Goal: Task Accomplishment & Management: Use online tool/utility

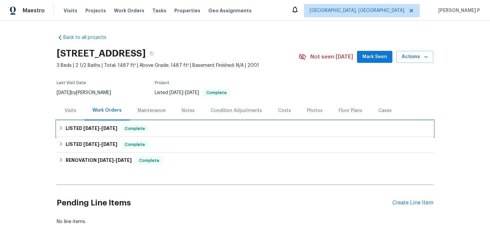
click at [93, 126] on h6 "LISTED 9/13/25 - 10/3/25" at bounding box center [92, 129] width 52 height 8
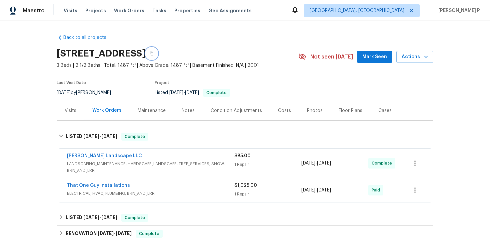
click at [154, 53] on icon "button" at bounding box center [152, 54] width 4 height 4
click at [97, 186] on link "That One Guy Installations" at bounding box center [98, 186] width 63 height 5
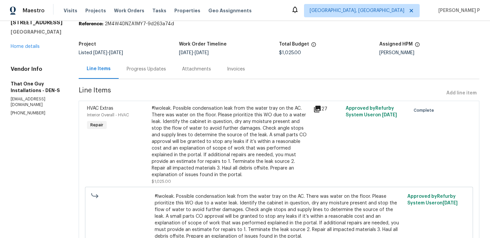
click at [140, 73] on div "Progress Updates" at bounding box center [146, 69] width 55 height 20
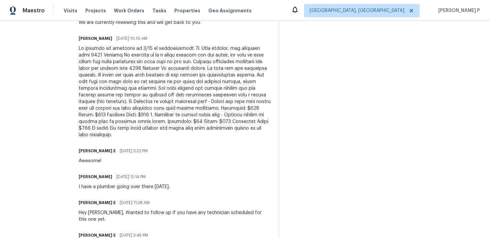
scroll to position [523, 0]
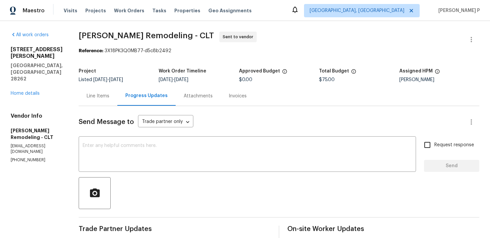
click at [101, 100] on div "Line Items" at bounding box center [98, 96] width 39 height 20
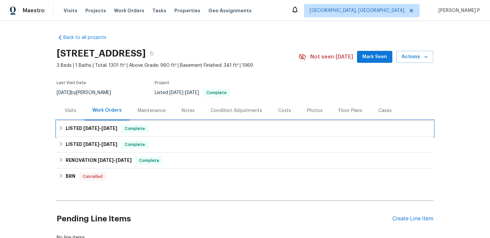
click at [97, 127] on span "9/13/25" at bounding box center [91, 128] width 16 height 5
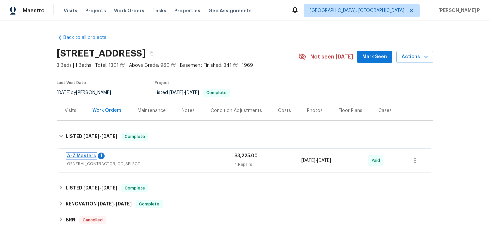
click at [87, 156] on link "A-Z Masters" at bounding box center [81, 156] width 29 height 5
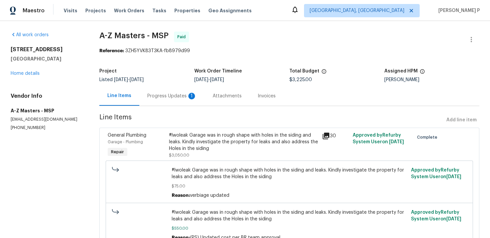
click at [158, 97] on div "Progress Updates 1" at bounding box center [171, 96] width 49 height 7
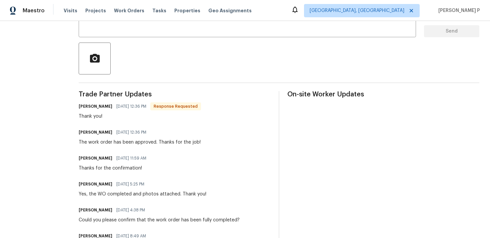
scroll to position [136, 0]
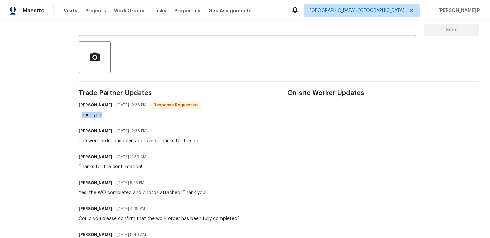
drag, startPoint x: 104, startPoint y: 116, endPoint x: 78, endPoint y: 115, distance: 26.3
click at [125, 113] on div "Thank you!" at bounding box center [140, 115] width 122 height 7
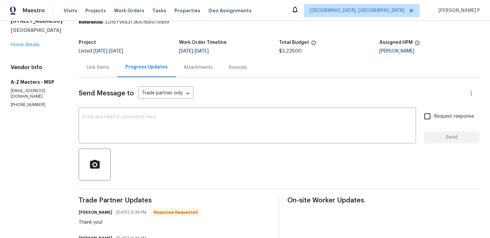
scroll to position [0, 0]
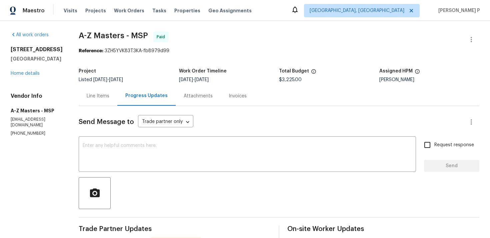
click at [106, 95] on div "Line Items" at bounding box center [98, 96] width 23 height 7
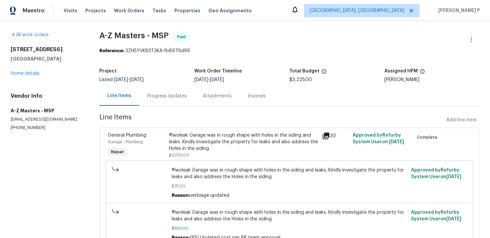
click at [168, 95] on div "Progress Updates" at bounding box center [166, 96] width 39 height 7
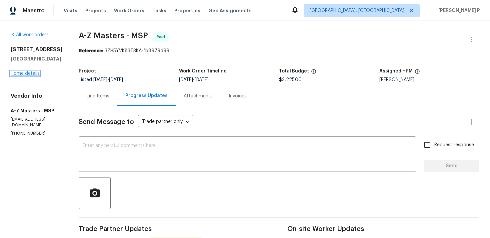
click at [31, 74] on link "Home details" at bounding box center [25, 73] width 29 height 5
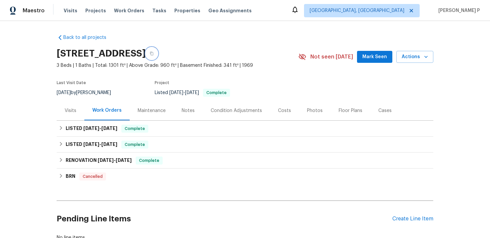
click at [153, 53] on icon "button" at bounding box center [151, 54] width 3 height 4
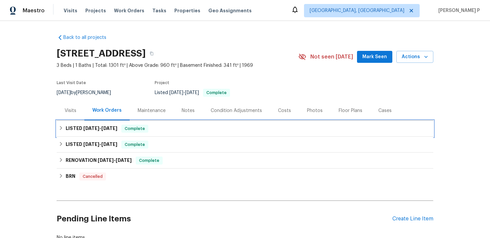
click at [99, 128] on span "9/13/25" at bounding box center [91, 128] width 16 height 5
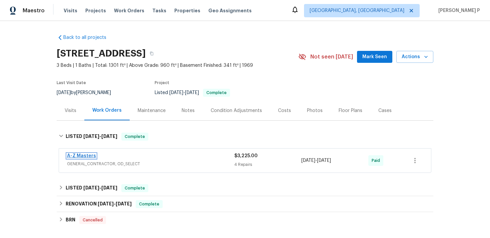
click at [83, 156] on link "A-Z Masters" at bounding box center [81, 156] width 29 height 5
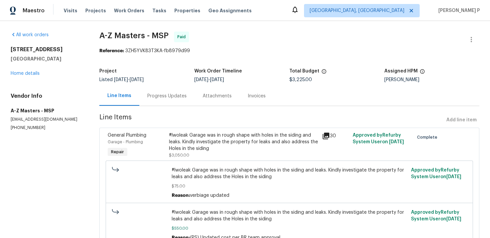
click at [183, 99] on div "Progress Updates" at bounding box center [166, 96] width 39 height 7
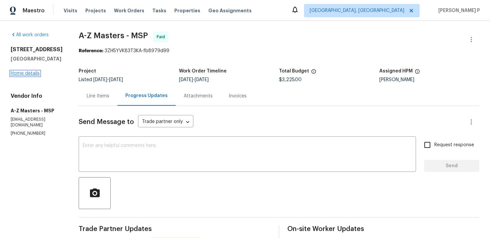
click at [27, 72] on link "Home details" at bounding box center [25, 73] width 29 height 5
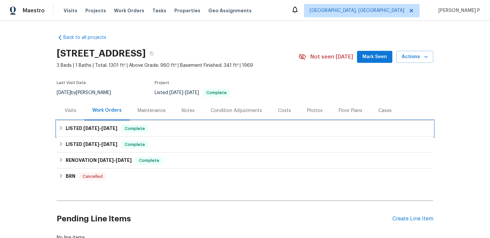
click at [90, 132] on h6 "LISTED 9/13/25 - 9/29/25" at bounding box center [92, 129] width 52 height 8
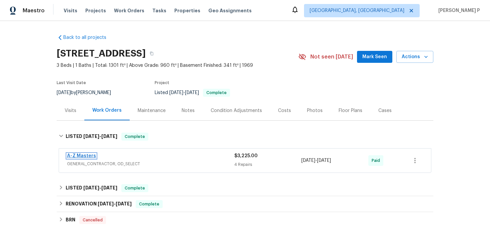
click at [83, 155] on link "A-Z Masters" at bounding box center [81, 156] width 29 height 5
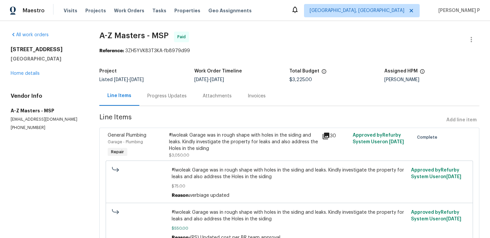
click at [165, 95] on div "Progress Updates" at bounding box center [166, 96] width 39 height 7
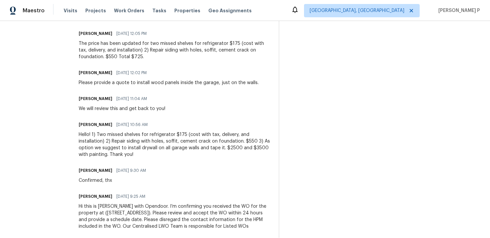
scroll to position [758, 0]
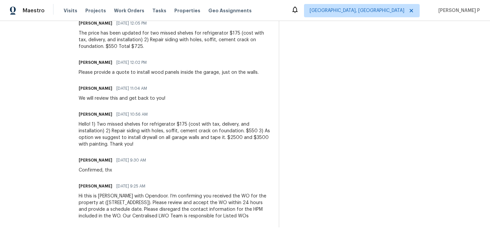
click at [217, 140] on div "Hello! 1) Two missed shelves for refrigerator $175 (cost with tax, delivery, an…" at bounding box center [175, 134] width 192 height 27
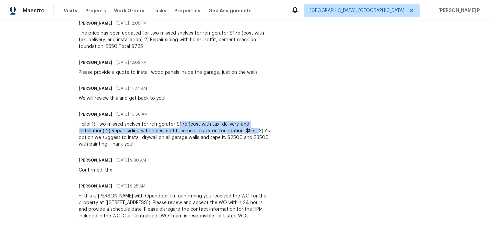
drag, startPoint x: 176, startPoint y: 123, endPoint x: 254, endPoint y: 133, distance: 78.5
click at [254, 133] on div "Hello! 1) Two missed shelves for refrigerator $175 (cost with tax, delivery, an…" at bounding box center [175, 134] width 192 height 27
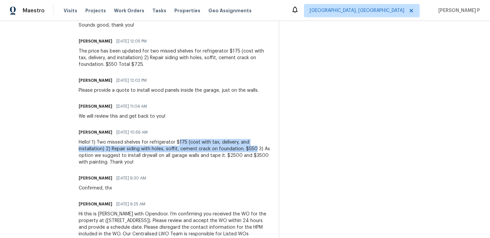
scroll to position [737, 0]
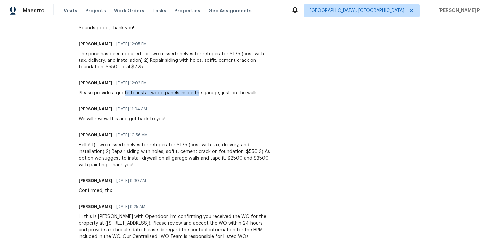
drag, startPoint x: 124, startPoint y: 93, endPoint x: 196, endPoint y: 93, distance: 71.9
click at [196, 93] on div "Please provide a quote to install wood panels inside the garage, just on the wa…" at bounding box center [169, 93] width 180 height 7
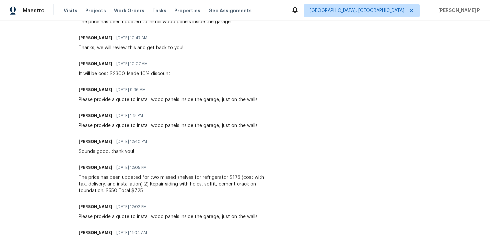
scroll to position [598, 0]
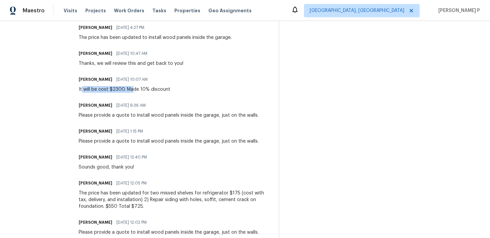
drag, startPoint x: 81, startPoint y: 89, endPoint x: 131, endPoint y: 89, distance: 50.0
click at [131, 89] on div "It will be cost $2300. Made 10% discount" at bounding box center [125, 89] width 92 height 7
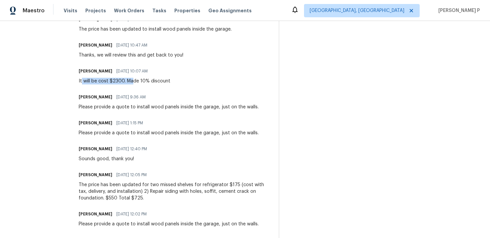
click at [137, 123] on span "09/18/2025 1:15 PM" at bounding box center [129, 123] width 27 height 7
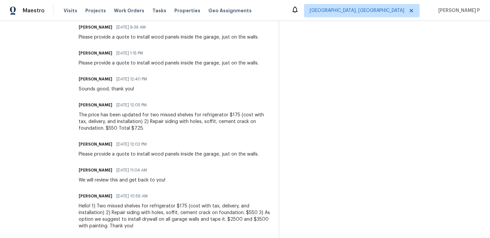
scroll to position [717, 0]
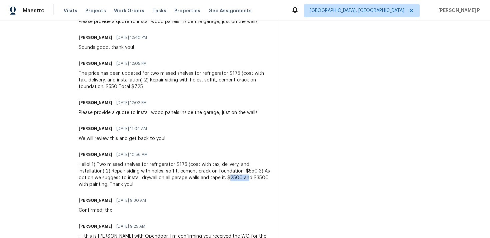
drag, startPoint x: 226, startPoint y: 181, endPoint x: 242, endPoint y: 179, distance: 16.8
click at [245, 179] on div "Hello! 1) Two missed shelves for refrigerator $175 (cost with tax, delivery, an…" at bounding box center [175, 175] width 192 height 27
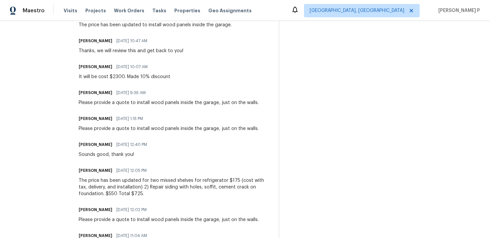
scroll to position [601, 0]
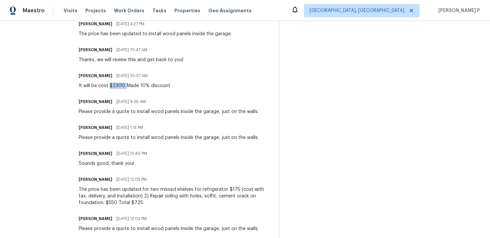
drag, startPoint x: 109, startPoint y: 85, endPoint x: 126, endPoint y: 85, distance: 17.0
click at [126, 85] on div "It will be cost $2300. Made 10% discount" at bounding box center [125, 86] width 92 height 7
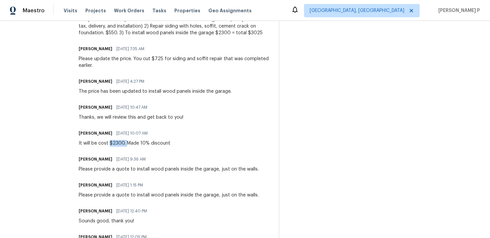
scroll to position [537, 0]
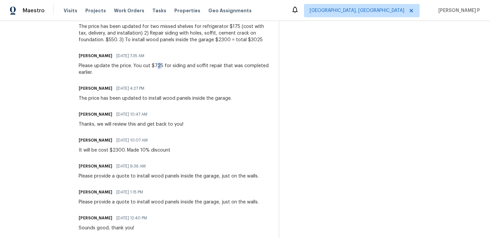
click at [156, 66] on div "Please update the price. You cut $725 for siding and soffit repair that was com…" at bounding box center [175, 69] width 192 height 13
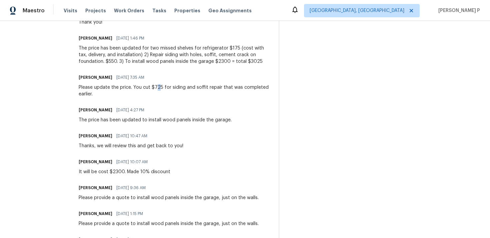
scroll to position [513, 0]
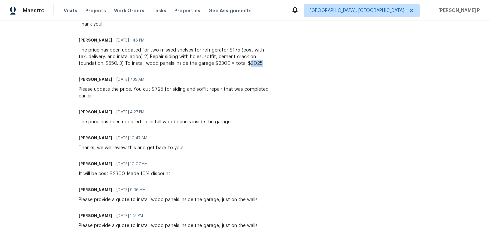
drag, startPoint x: 219, startPoint y: 63, endPoint x: 233, endPoint y: 62, distance: 13.7
click at [231, 63] on div "The price has been updated for two missed shelves for refrigerator $175 (cost w…" at bounding box center [175, 57] width 192 height 20
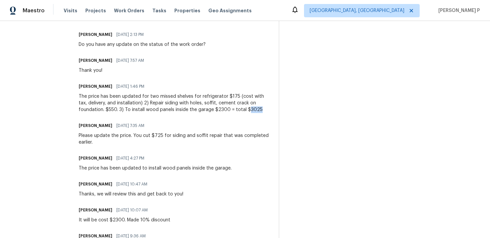
scroll to position [456, 0]
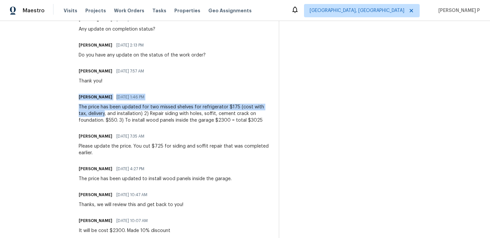
drag, startPoint x: 94, startPoint y: 92, endPoint x: 95, endPoint y: 113, distance: 21.7
click at [94, 111] on div "Trade Partner Updates Bahruz Mammadov 09/29/2025 12:36 PM Response Requested Th…" at bounding box center [175, 149] width 192 height 759
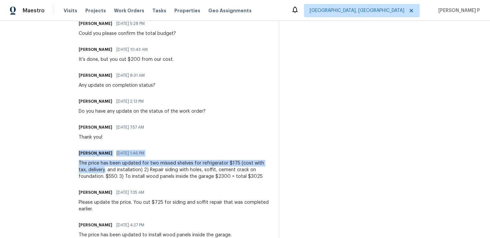
scroll to position [388, 0]
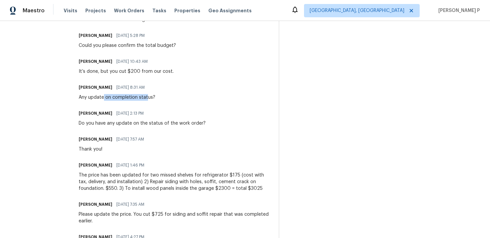
drag, startPoint x: 103, startPoint y: 97, endPoint x: 145, endPoint y: 98, distance: 42.3
click at [145, 98] on div "Any update on completion status?" at bounding box center [117, 97] width 77 height 7
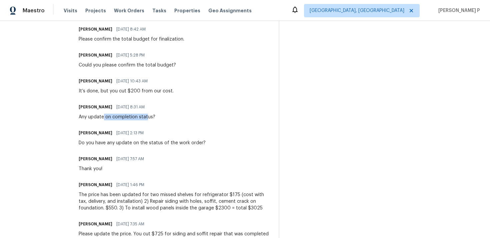
scroll to position [369, 0]
drag, startPoint x: 122, startPoint y: 68, endPoint x: 136, endPoint y: 68, distance: 14.0
click at [136, 68] on div "Trade Partner Updates Bahruz Mammadov 09/29/2025 12:36 PM Response Requested Th…" at bounding box center [175, 236] width 192 height 759
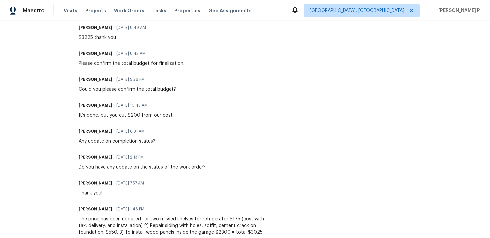
scroll to position [334, 0]
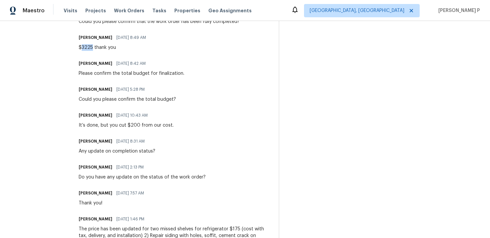
drag, startPoint x: 82, startPoint y: 47, endPoint x: 92, endPoint y: 47, distance: 10.0
click at [92, 47] on div "$3225 thank you" at bounding box center [114, 47] width 71 height 7
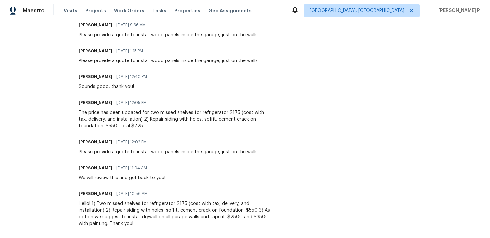
scroll to position [758, 0]
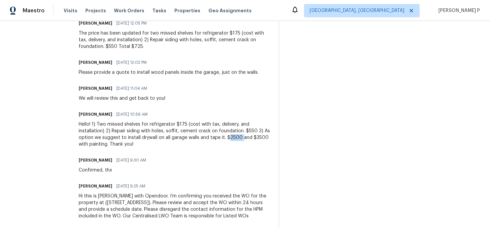
drag, startPoint x: 227, startPoint y: 137, endPoint x: 239, endPoint y: 137, distance: 12.7
click at [239, 137] on div "Hello! 1) Two missed shelves for refrigerator $175 (cost with tax, delivery, an…" at bounding box center [175, 134] width 192 height 27
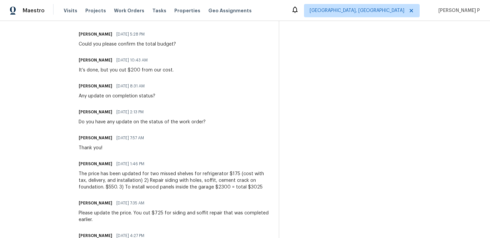
scroll to position [390, 0]
drag, startPoint x: 201, startPoint y: 185, endPoint x: 233, endPoint y: 185, distance: 32.3
click at [233, 185] on div "The price has been updated for two missed shelves for refrigerator $175 (cost w…" at bounding box center [175, 180] width 192 height 20
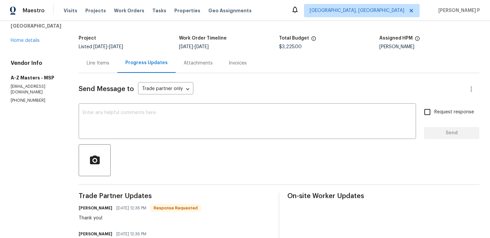
scroll to position [29, 0]
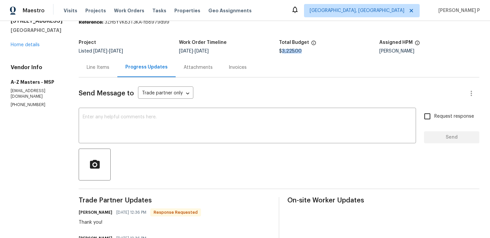
drag, startPoint x: 281, startPoint y: 51, endPoint x: 314, endPoint y: 51, distance: 33.3
click at [314, 51] on div "$3,225.00" at bounding box center [329, 51] width 100 height 5
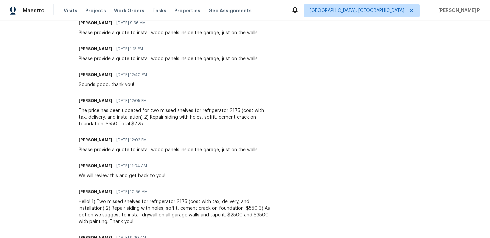
scroll to position [689, 0]
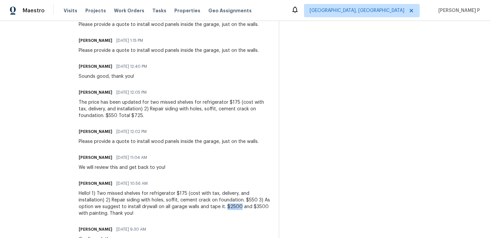
drag, startPoint x: 224, startPoint y: 207, endPoint x: 237, endPoint y: 207, distance: 13.7
click at [237, 207] on div "Hello! 1) Two missed shelves for refrigerator $175 (cost with tax, delivery, an…" at bounding box center [175, 204] width 192 height 27
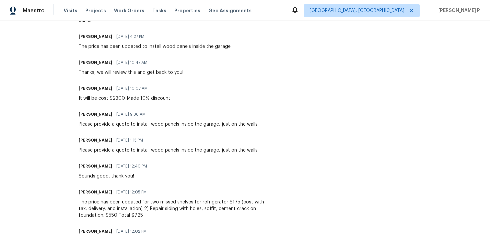
scroll to position [592, 0]
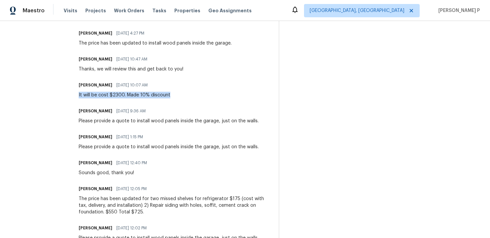
drag, startPoint x: 79, startPoint y: 94, endPoint x: 171, endPoint y: 94, distance: 91.9
click at [171, 94] on div "Bahruz Mammadov 09/19/2025 10:07 AM It will be cost $2300. Made 10% discount" at bounding box center [175, 90] width 192 height 18
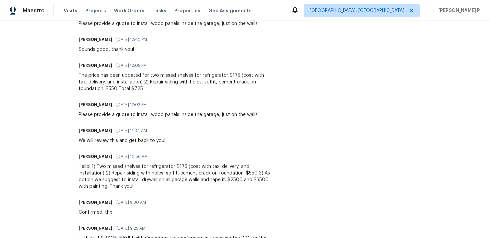
scroll to position [715, 0]
drag, startPoint x: 115, startPoint y: 115, endPoint x: 215, endPoint y: 114, distance: 100.3
click at [215, 114] on div "Please provide a quote to install wood panels inside the garage, just on the wa…" at bounding box center [169, 115] width 180 height 7
copy div "quote to install wood panels inside the garage"
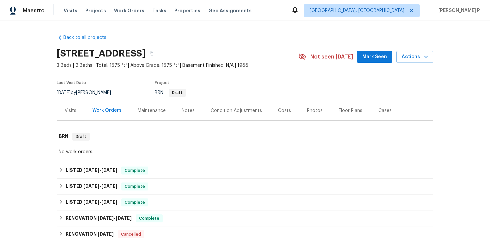
scroll to position [13, 0]
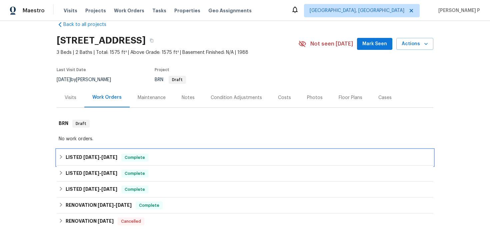
click at [100, 158] on span "9/15/25 - 9/29/25" at bounding box center [100, 157] width 34 height 5
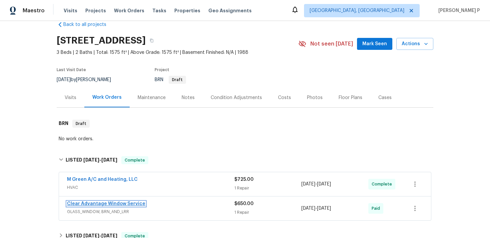
click at [103, 205] on link "Clear Advantage Window Service" at bounding box center [106, 204] width 78 height 5
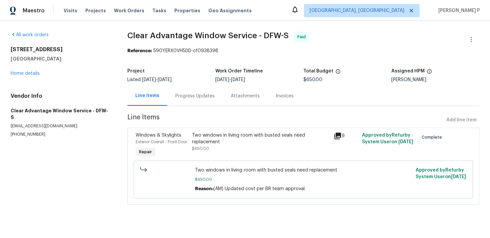
click at [205, 97] on div "Progress Updates" at bounding box center [194, 96] width 39 height 7
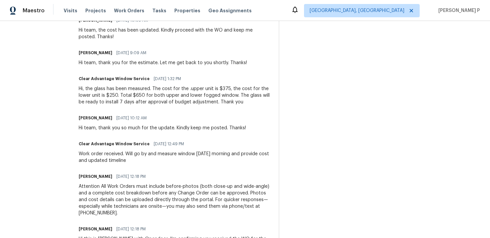
scroll to position [409, 0]
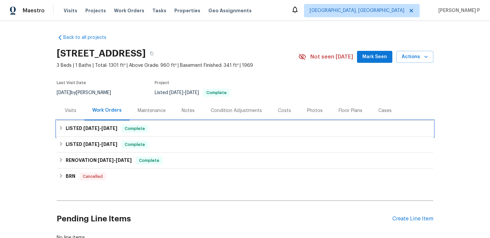
click at [71, 128] on h6 "LISTED [DATE] - [DATE]" at bounding box center [92, 129] width 52 height 8
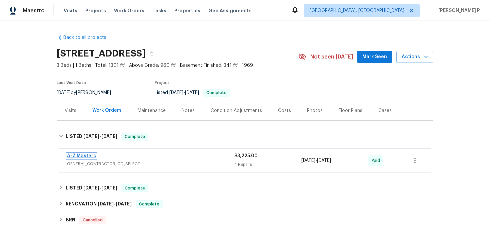
click at [81, 156] on link "A-Z Masters" at bounding box center [81, 156] width 29 height 5
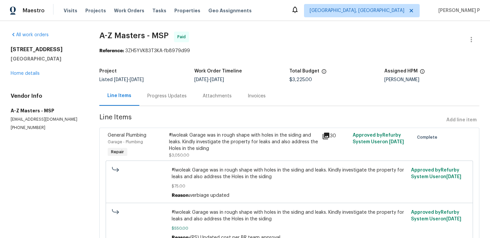
click at [168, 102] on div "Progress Updates" at bounding box center [166, 96] width 55 height 20
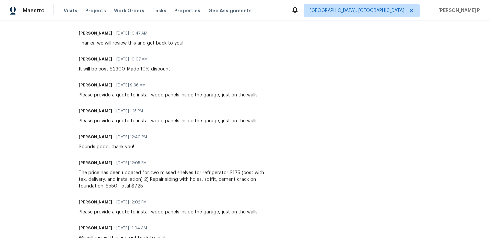
scroll to position [758, 0]
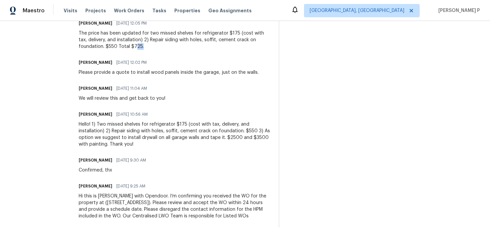
drag, startPoint x: 107, startPoint y: 47, endPoint x: 115, endPoint y: 47, distance: 8.0
click at [115, 47] on div "The price has been updated for two missed shelves for refrigerator $175 (cost w…" at bounding box center [175, 40] width 192 height 20
drag, startPoint x: 224, startPoint y: 136, endPoint x: 236, endPoint y: 136, distance: 12.3
click at [236, 136] on div "Hello! 1) Two missed shelves for refrigerator $175 (cost with tax, delivery, an…" at bounding box center [175, 134] width 192 height 27
drag, startPoint x: 172, startPoint y: 141, endPoint x: 200, endPoint y: 141, distance: 27.6
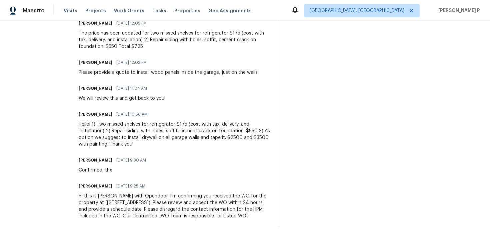
click at [172, 141] on div "Hello! 1) Two missed shelves for refrigerator $175 (cost with tax, delivery, an…" at bounding box center [175, 134] width 192 height 27
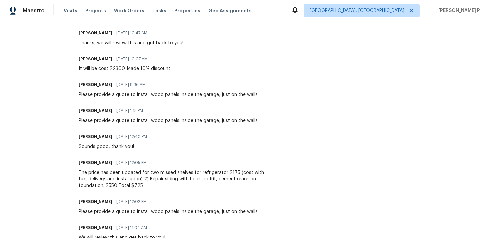
scroll to position [610, 0]
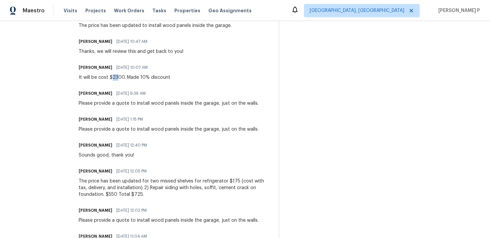
drag, startPoint x: 111, startPoint y: 77, endPoint x: 116, endPoint y: 77, distance: 5.0
click at [116, 77] on div "It will be cost $2300. Made 10% discount" at bounding box center [125, 77] width 92 height 7
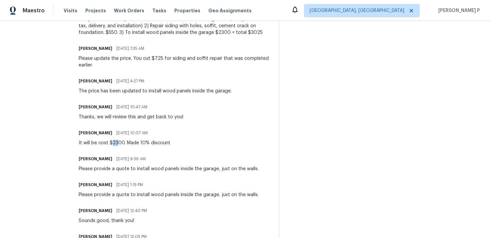
scroll to position [525, 0]
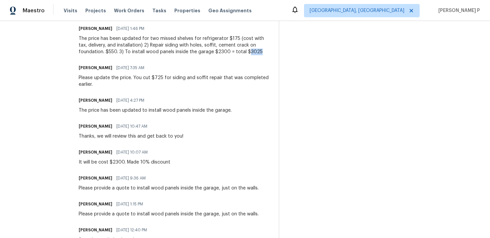
drag, startPoint x: 218, startPoint y: 52, endPoint x: 234, endPoint y: 52, distance: 15.7
click at [234, 52] on div "The price has been updated for two missed shelves for refrigerator $175 (cost w…" at bounding box center [175, 45] width 192 height 20
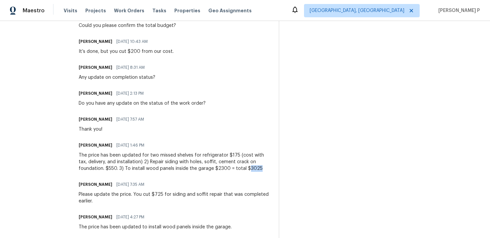
scroll to position [403, 0]
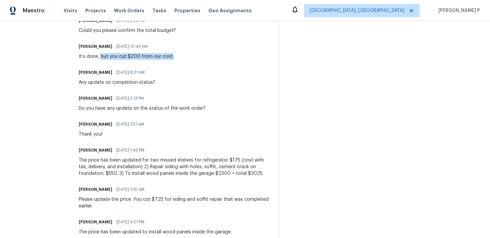
drag, startPoint x: 100, startPoint y: 57, endPoint x: 173, endPoint y: 58, distance: 72.6
click at [173, 58] on div "[PERSON_NAME] [DATE] 10:43 AM It’s done, but you cut $200 from our cost." at bounding box center [175, 51] width 192 height 18
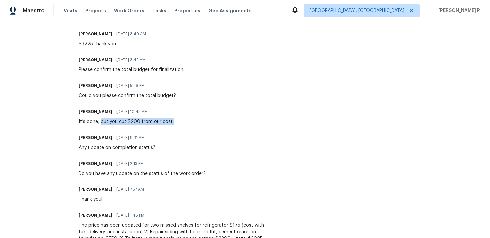
scroll to position [337, 0]
click at [137, 121] on div "It’s done, but you cut $200 from our cost." at bounding box center [126, 122] width 95 height 7
drag, startPoint x: 77, startPoint y: 123, endPoint x: 97, endPoint y: 123, distance: 20.0
click at [98, 123] on div "All work orders [STREET_ADDRESS] Home details Vendor Info A-Z Masters - MSP [EM…" at bounding box center [245, 171] width 490 height 975
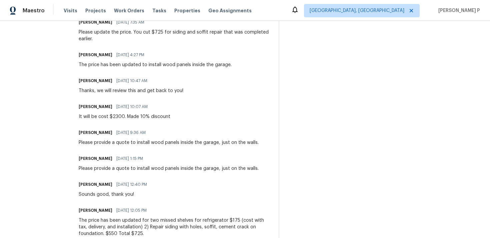
scroll to position [595, 0]
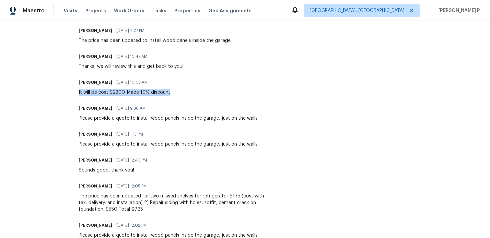
drag, startPoint x: 78, startPoint y: 92, endPoint x: 177, endPoint y: 100, distance: 98.5
click at [177, 100] on div "Trade Partner Updates [PERSON_NAME] [DATE] 12:36 PM Response Requested Thank yo…" at bounding box center [175, 11] width 192 height 759
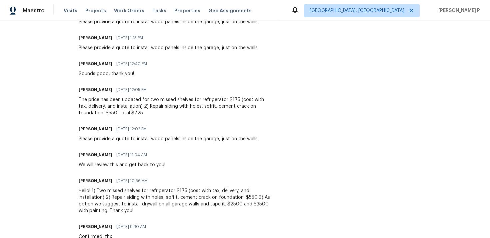
scroll to position [758, 0]
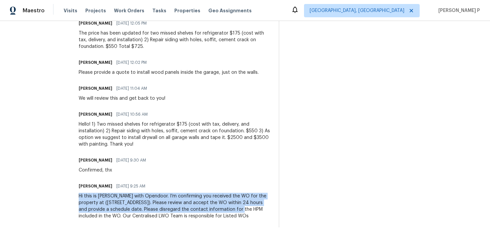
drag, startPoint x: 77, startPoint y: 197, endPoint x: 225, endPoint y: 212, distance: 148.6
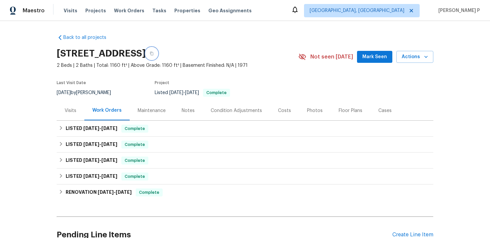
click at [154, 55] on icon "button" at bounding box center [152, 54] width 4 height 4
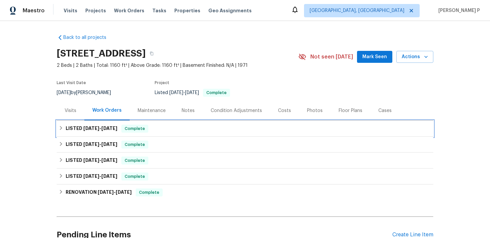
click at [78, 129] on h6 "LISTED 10/2/25 - 10/3/25" at bounding box center [92, 129] width 52 height 8
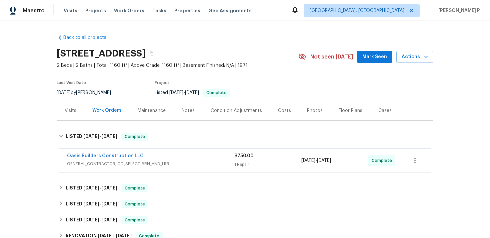
click at [115, 153] on span "Oasis Builders Construction LLC" at bounding box center [105, 156] width 77 height 7
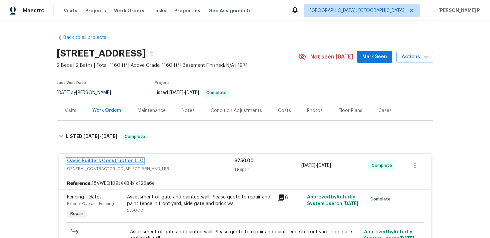
click at [114, 160] on link "Oasis Builders Construction LLC" at bounding box center [105, 161] width 77 height 5
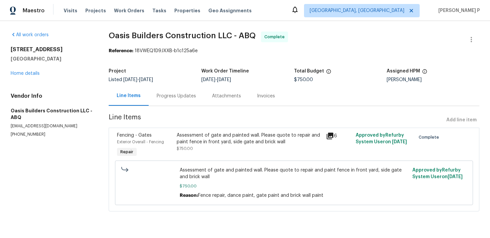
click at [178, 96] on div "Progress Updates" at bounding box center [176, 96] width 39 height 7
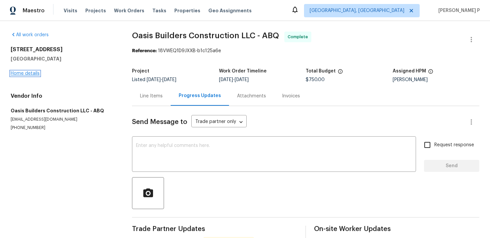
click at [27, 71] on link "Home details" at bounding box center [25, 73] width 29 height 5
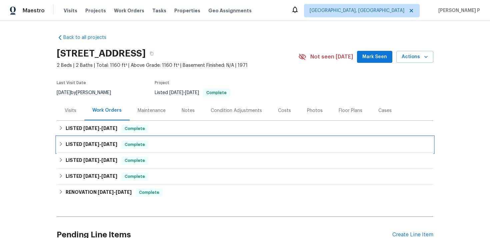
click at [106, 142] on span "9/14/25" at bounding box center [109, 144] width 16 height 5
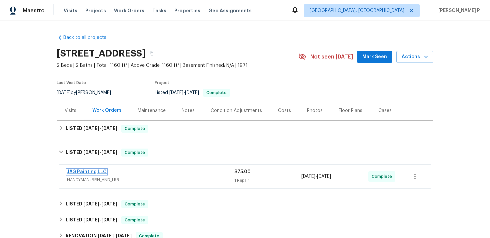
click at [90, 171] on link "JAG Painting LLC" at bounding box center [87, 172] width 40 height 5
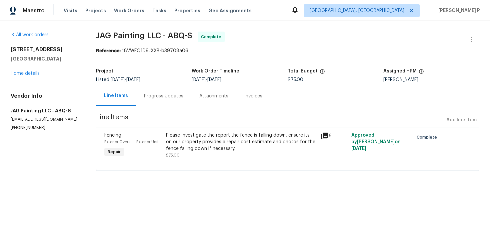
click at [176, 98] on div "Progress Updates" at bounding box center [163, 96] width 39 height 7
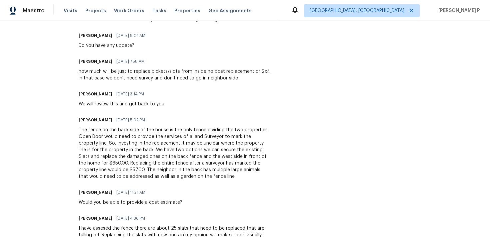
scroll to position [499, 0]
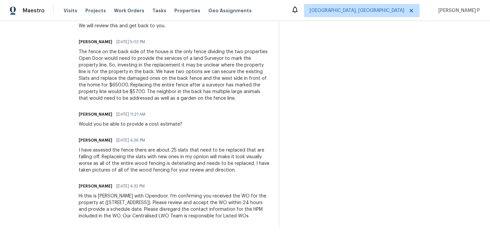
click at [222, 160] on div "I have assesed the fence there are about 25 slats that need to be replaced that…" at bounding box center [175, 160] width 192 height 27
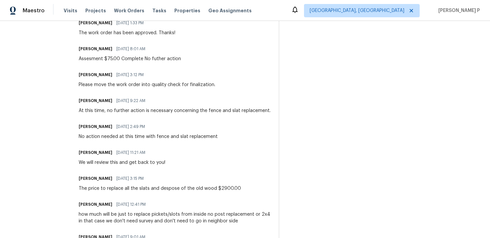
scroll to position [215, 0]
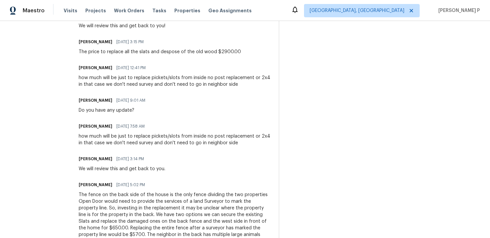
scroll to position [350, 0]
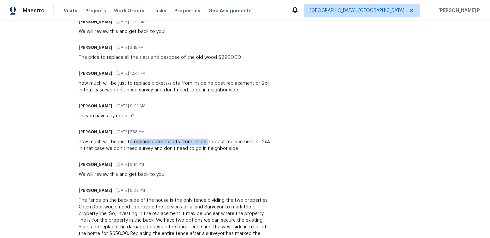
drag, startPoint x: 128, startPoint y: 141, endPoint x: 204, endPoint y: 140, distance: 76.3
click at [204, 140] on div "how much will be just to replace pickets/slots from inside no post replacement …" at bounding box center [175, 145] width 192 height 13
copy div "o replace pickets/slots from inside"
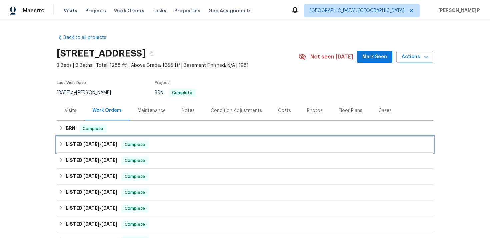
click at [78, 143] on h6 "LISTED [DATE] - [DATE]" at bounding box center [92, 145] width 52 height 8
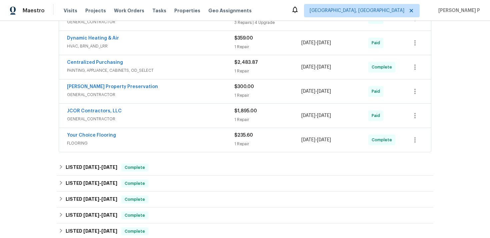
scroll to position [159, 0]
click at [86, 112] on link "JCOR Contractors, LLC" at bounding box center [94, 111] width 55 height 5
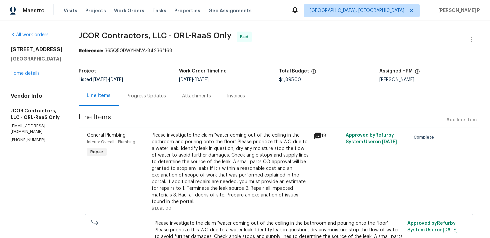
click at [145, 98] on div "Progress Updates" at bounding box center [146, 96] width 39 height 7
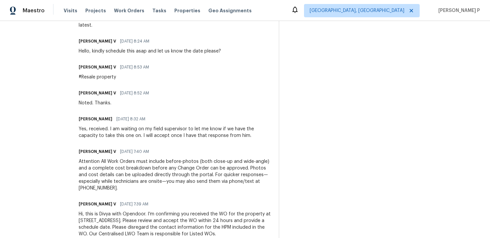
scroll to position [987, 0]
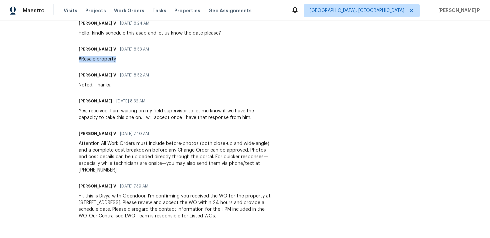
drag, startPoint x: 76, startPoint y: 59, endPoint x: 113, endPoint y: 59, distance: 37.0
click at [112, 59] on div "#Resale property" at bounding box center [116, 59] width 74 height 7
drag, startPoint x: 89, startPoint y: 84, endPoint x: 111, endPoint y: 84, distance: 22.7
click at [111, 84] on div "Noted. Thanks." at bounding box center [116, 85] width 74 height 7
drag, startPoint x: 90, startPoint y: 52, endPoint x: 124, endPoint y: 52, distance: 34.6
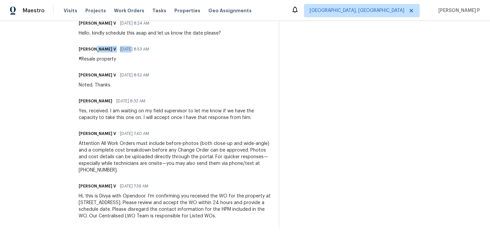
click at [124, 52] on div "[PERSON_NAME] V [DATE] 8:53 AM" at bounding box center [116, 49] width 74 height 9
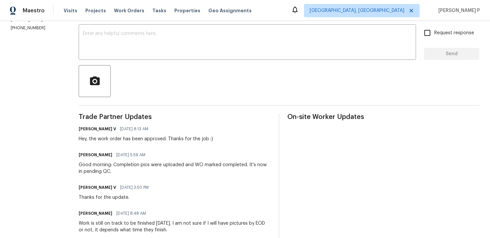
scroll to position [0, 0]
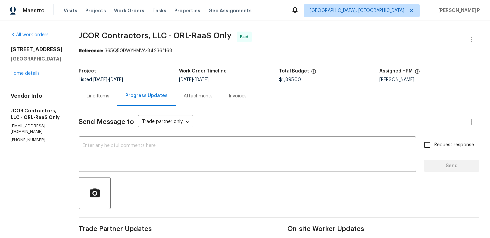
click at [91, 90] on div "Line Items" at bounding box center [98, 96] width 39 height 20
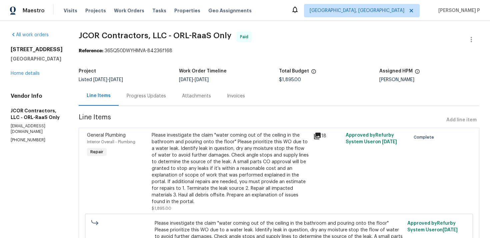
click at [128, 94] on div "Progress Updates" at bounding box center [146, 96] width 39 height 7
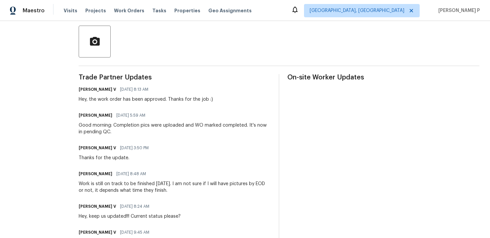
scroll to position [155, 0]
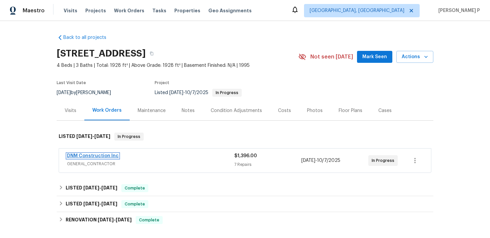
click at [81, 155] on link "DNM Construction Inc" at bounding box center [93, 156] width 52 height 5
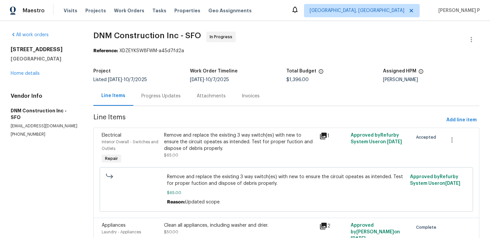
click at [161, 93] on div "Progress Updates" at bounding box center [160, 96] width 39 height 7
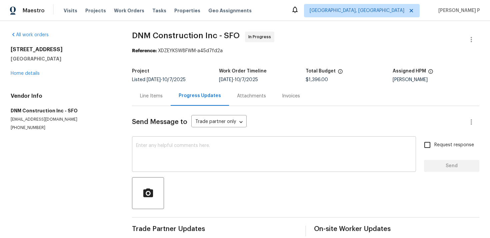
scroll to position [9, 0]
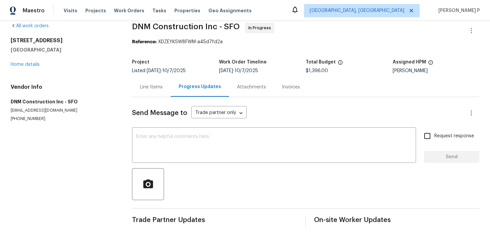
click at [34, 67] on div "5740 Belleza Dr Pleasanton, CA 94588 Home details" at bounding box center [63, 52] width 105 height 31
click at [32, 65] on link "Home details" at bounding box center [25, 64] width 29 height 5
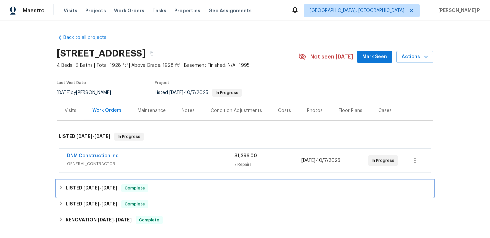
click at [103, 183] on div "LISTED 9/9/25 - 9/21/25 Complete" at bounding box center [245, 189] width 376 height 16
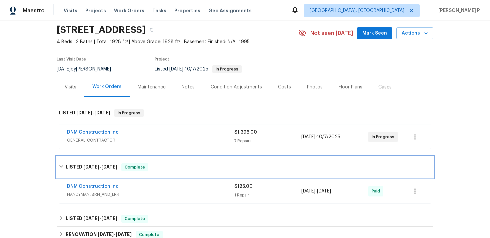
scroll to position [74, 0]
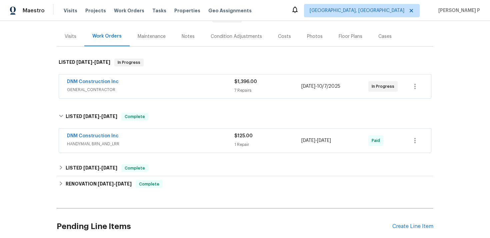
click at [98, 133] on span "DNM Construction Inc" at bounding box center [93, 136] width 52 height 7
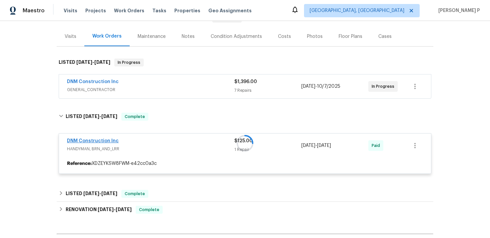
click at [98, 139] on div at bounding box center [245, 143] width 376 height 75
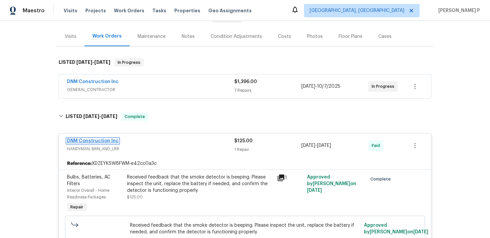
click at [87, 141] on link "DNM Construction Inc" at bounding box center [93, 141] width 52 height 5
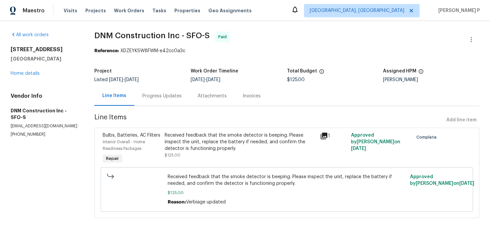
click at [175, 96] on div "Progress Updates" at bounding box center [161, 96] width 39 height 7
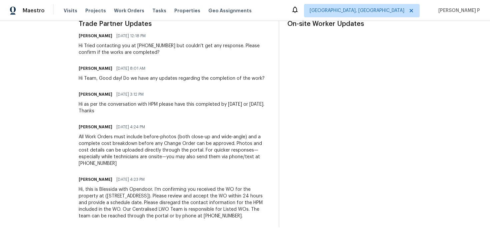
scroll to position [194, 0]
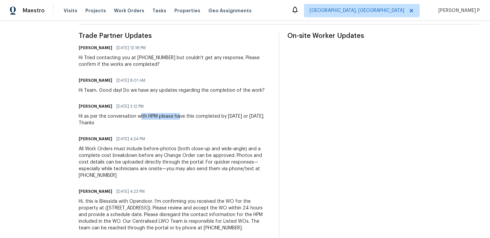
drag, startPoint x: 154, startPoint y: 117, endPoint x: 192, endPoint y: 117, distance: 38.6
click at [192, 117] on div "Hi as per the conversation with HPM please have this completed by tomorrow or w…" at bounding box center [175, 119] width 192 height 13
click at [96, 123] on div "Hi as per the conversation with HPM please have this completed by tomorrow or w…" at bounding box center [175, 119] width 192 height 13
drag, startPoint x: 96, startPoint y: 123, endPoint x: 136, endPoint y: 123, distance: 40.0
click at [136, 123] on div "Hi as per the conversation with HPM please have this completed by tomorrow or w…" at bounding box center [175, 119] width 192 height 13
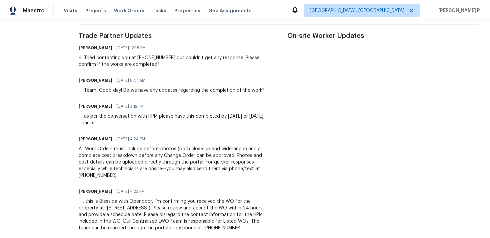
click at [121, 123] on div "Hi as per the conversation with HPM please have this completed by tomorrow or w…" at bounding box center [175, 119] width 192 height 13
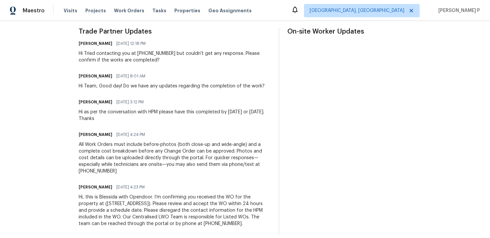
scroll to position [212, 0]
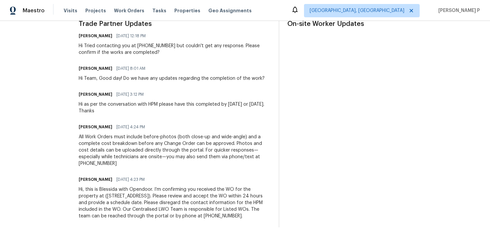
click at [142, 149] on div "All Work Orders must include before-photos (both close-up and wide-angle) and a…" at bounding box center [175, 150] width 192 height 33
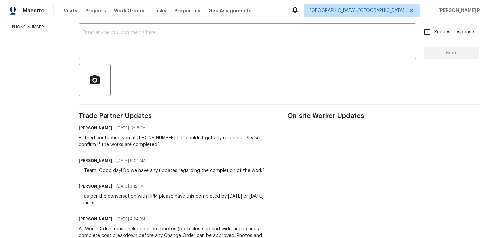
scroll to position [0, 0]
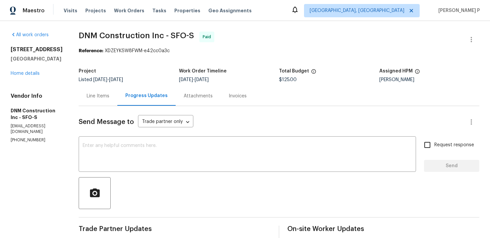
click at [109, 98] on div "Line Items" at bounding box center [98, 96] width 23 height 7
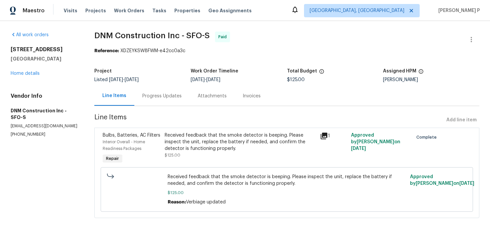
click at [188, 139] on div "Received feedback that the smoke detector is beeping. Please inspect the unit, …" at bounding box center [240, 142] width 151 height 20
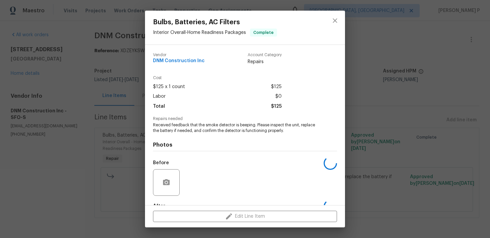
scroll to position [41, 0]
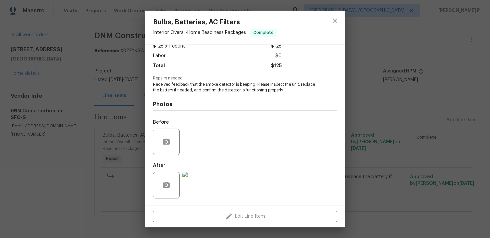
click at [200, 191] on img at bounding box center [195, 185] width 27 height 27
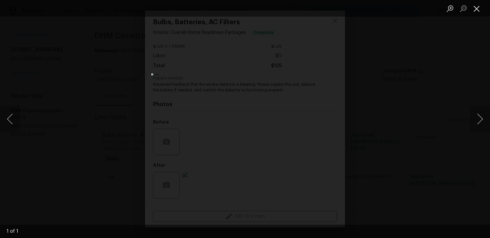
click at [476, 13] on button "Close lightbox" at bounding box center [476, 9] width 13 height 12
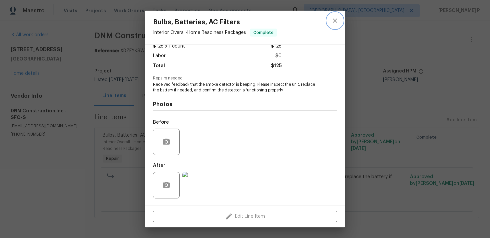
click at [340, 19] on button "close" at bounding box center [335, 21] width 16 height 16
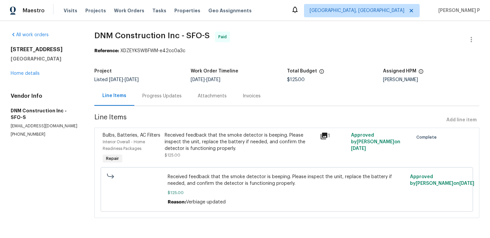
click at [206, 141] on div "Received feedback that the smoke detector is beeping. Please inspect the unit, …" at bounding box center [240, 142] width 151 height 20
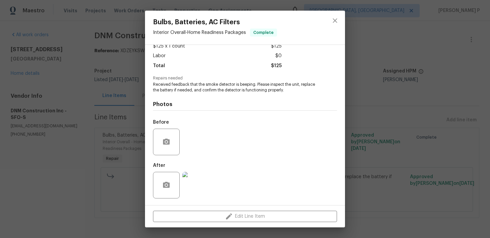
click at [197, 182] on img at bounding box center [195, 185] width 27 height 27
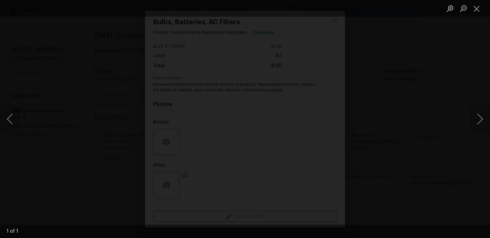
click at [228, 129] on img "Lightbox" at bounding box center [301, 86] width 822 height 400
click at [66, 62] on div "Lightbox" at bounding box center [245, 119] width 490 height 238
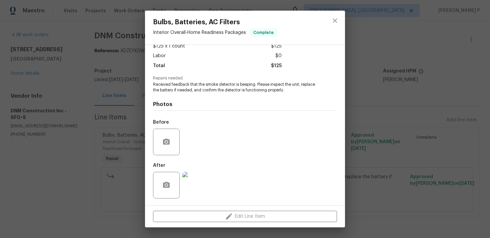
click at [66, 62] on div "Lightbox" at bounding box center [245, 119] width 490 height 238
click at [120, 84] on div "Bulbs, Batteries, AC Filters Interior Overall - Home Readiness Packages Complet…" at bounding box center [245, 119] width 490 height 238
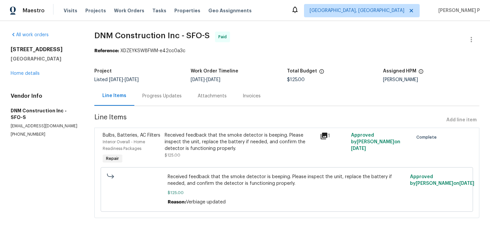
click at [131, 90] on div "Line Items" at bounding box center [114, 96] width 40 height 20
click at [144, 96] on div "Progress Updates" at bounding box center [161, 96] width 39 height 7
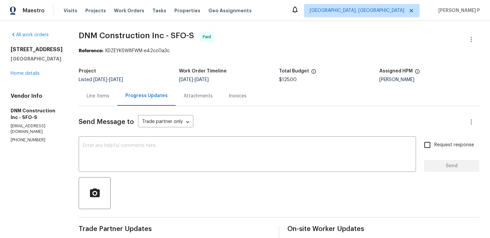
click at [31, 71] on div "5740 Belleza Dr Pleasanton, CA 94588 Home details" at bounding box center [37, 61] width 52 height 31
click at [31, 73] on link "Home details" at bounding box center [25, 73] width 29 height 5
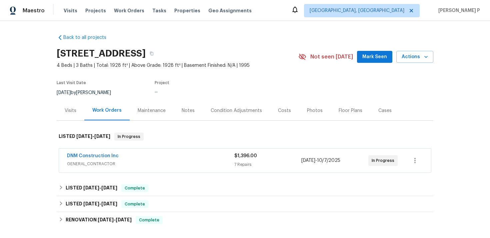
click at [182, 104] on div "Notes" at bounding box center [188, 111] width 29 height 20
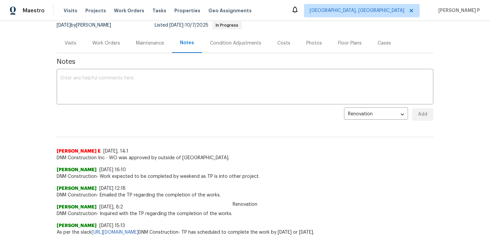
scroll to position [81, 0]
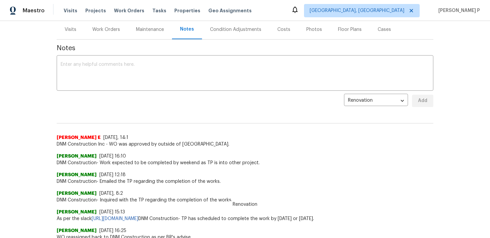
drag, startPoint x: 119, startPoint y: 144, endPoint x: 213, endPoint y: 140, distance: 93.3
click at [213, 140] on div "Keerthana E 9/29/25, 14:1 DNM Construction Inc - WO was approved by outside of …" at bounding box center [245, 141] width 376 height 13
click at [197, 143] on span "DNM Construction Inc - WO was approved by outside of LWO." at bounding box center [245, 144] width 376 height 7
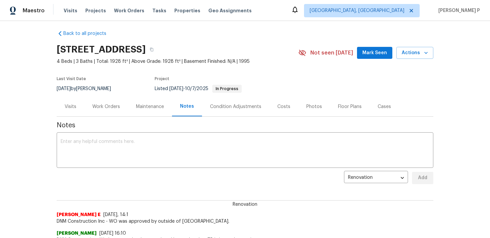
scroll to position [0, 0]
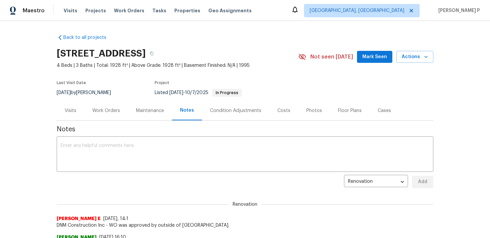
click at [202, 121] on div "Visits Work Orders Maintenance Notes Condition Adjustments Costs Photos Floor P…" at bounding box center [245, 111] width 376 height 20
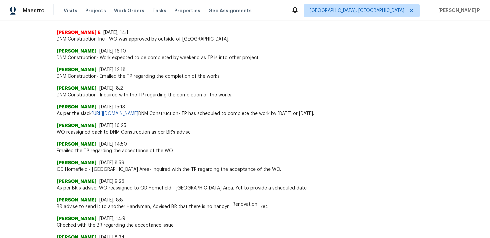
scroll to position [174, 0]
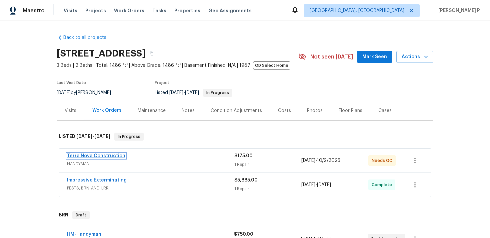
click at [96, 155] on link "Terra Nova Construction" at bounding box center [96, 156] width 58 height 5
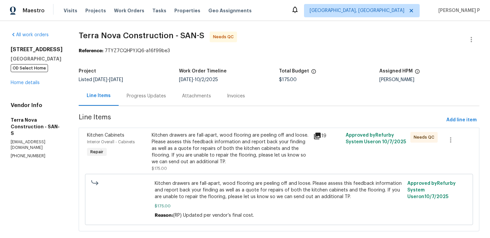
click at [173, 102] on div "Progress Updates" at bounding box center [146, 96] width 55 height 20
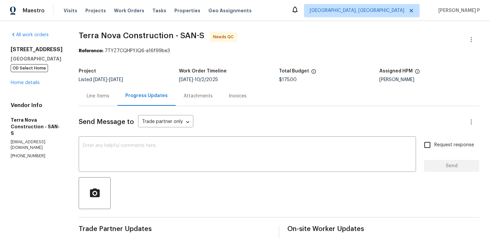
click at [109, 97] on div "Line Items" at bounding box center [98, 96] width 23 height 7
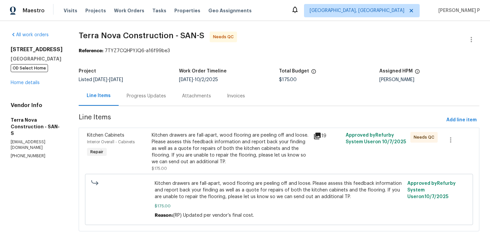
scroll to position [12, 0]
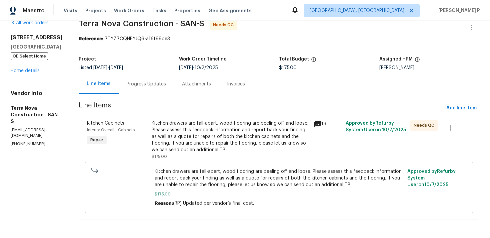
click at [166, 79] on div "Progress Updates" at bounding box center [146, 84] width 55 height 20
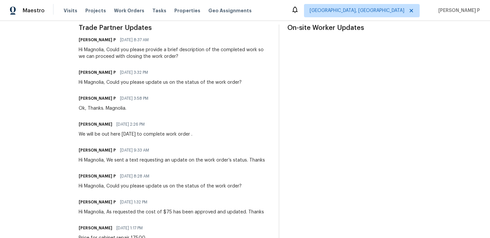
scroll to position [179, 0]
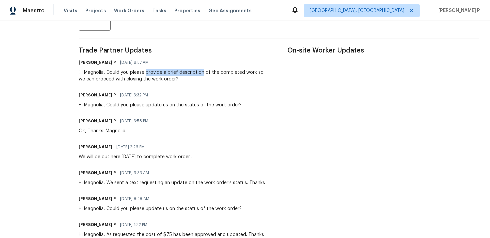
drag, startPoint x: 164, startPoint y: 73, endPoint x: 221, endPoint y: 74, distance: 56.6
click at [221, 74] on div "Hi Magnolia, Could you please provide a brief description of the completed work…" at bounding box center [175, 75] width 192 height 13
copy div "provide a brief description"
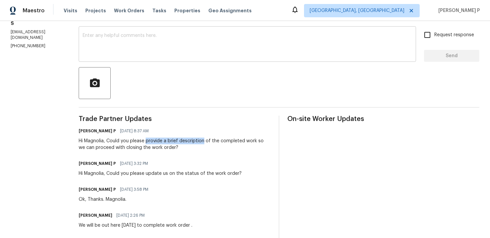
scroll to position [70, 0]
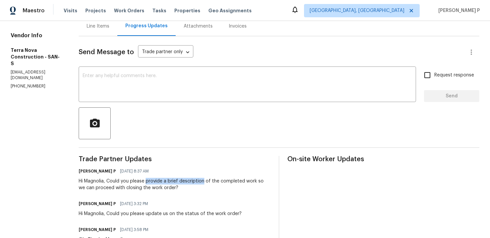
click at [169, 179] on div "Hi Magnolia, Could you please provide a brief description of the completed work…" at bounding box center [175, 184] width 192 height 13
drag, startPoint x: 164, startPoint y: 182, endPoint x: 236, endPoint y: 183, distance: 72.0
click at [236, 183] on div "Hi Magnolia, Could you please provide a brief description of the completed work…" at bounding box center [175, 184] width 192 height 13
click at [201, 181] on div "Hi Magnolia, Could you please provide a brief description of the completed work…" at bounding box center [175, 184] width 192 height 13
drag, startPoint x: 185, startPoint y: 181, endPoint x: 272, endPoint y: 181, distance: 87.3
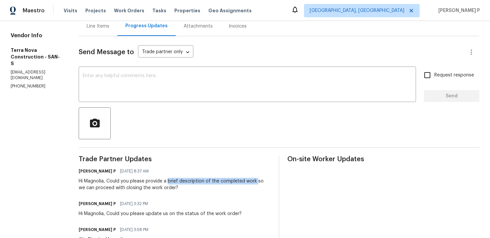
click at [270, 181] on div "Hi Magnolia, Could you please provide a brief description of the completed work…" at bounding box center [175, 184] width 192 height 13
copy div "brief description of the completed work"
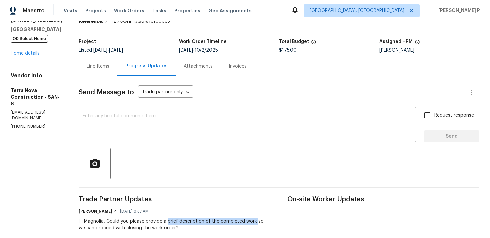
scroll to position [0, 0]
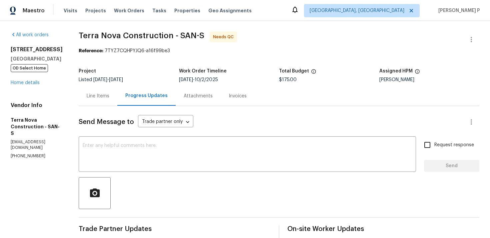
click at [104, 102] on div "Line Items" at bounding box center [98, 96] width 39 height 20
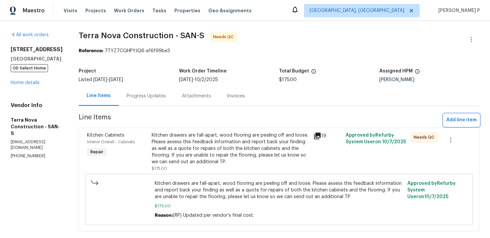
click at [453, 122] on span "Add line item" at bounding box center [461, 120] width 30 height 8
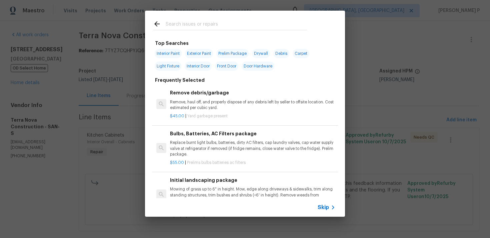
click at [324, 205] on span "Skip" at bounding box center [322, 208] width 11 height 7
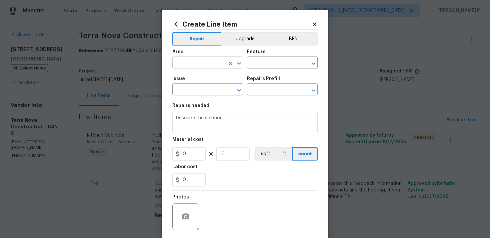
click at [212, 60] on input "text" at bounding box center [198, 63] width 52 height 10
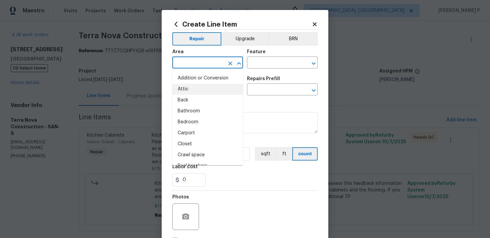
click at [190, 89] on li "Attic" at bounding box center [207, 89] width 71 height 11
type input "Attic"
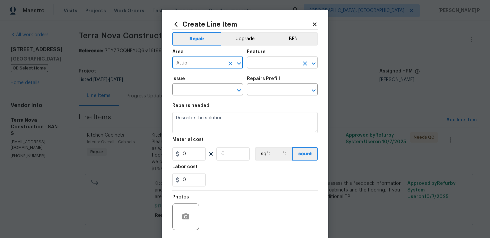
click at [268, 59] on input "text" at bounding box center [273, 63] width 52 height 10
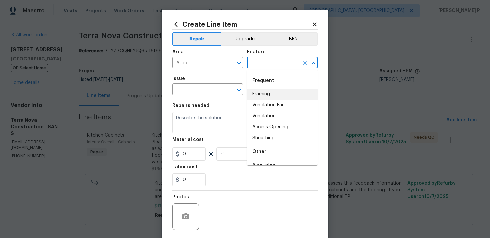
click at [256, 95] on li "Framing" at bounding box center [282, 94] width 71 height 11
type input "Framing"
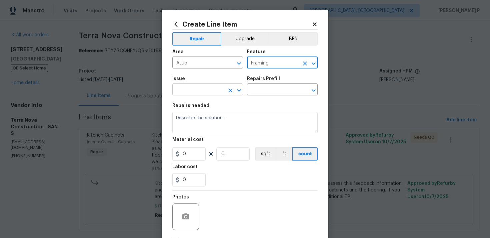
click at [210, 93] on input "text" at bounding box center [198, 90] width 52 height 10
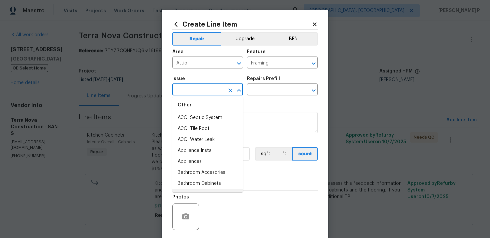
scroll to position [100, 0]
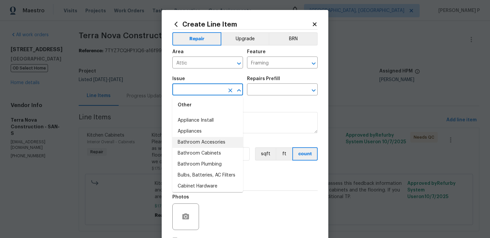
click at [193, 143] on li "Bathroom Accesories" at bounding box center [207, 142] width 71 height 11
type input "Bathroom Accesories"
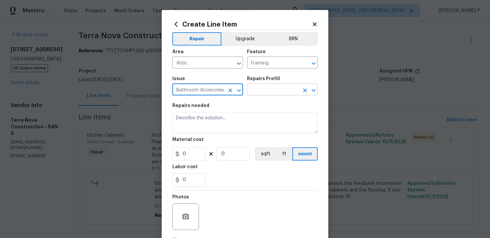
click at [260, 95] on input "text" at bounding box center [273, 90] width 52 height 10
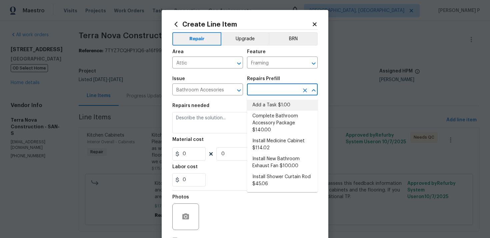
click at [254, 102] on li "Add a Task $1.00" at bounding box center [282, 105] width 71 height 11
type input "Interior Trim"
type input "Add a Task $1.00"
type textarea "HPM to detail"
type input "1"
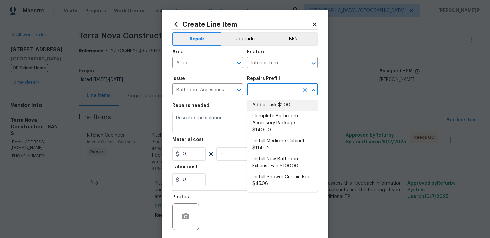
type input "1"
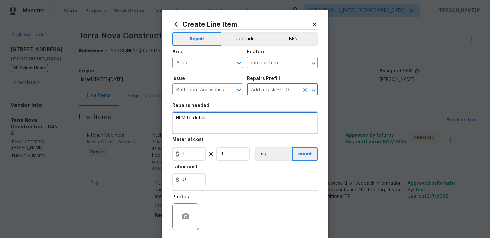
click at [227, 124] on textarea "HPM to detail" at bounding box center [244, 122] width 145 height 21
paste textarea "brief description of the completed work"
click at [175, 118] on textarea "brief description of the completed work" at bounding box center [244, 122] width 145 height 21
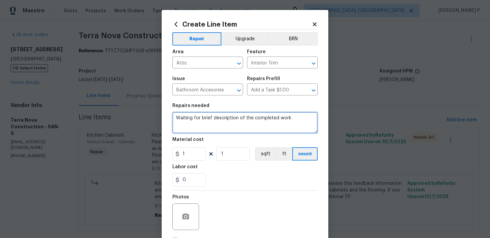
type textarea "Waiting for brief description of the completed work"
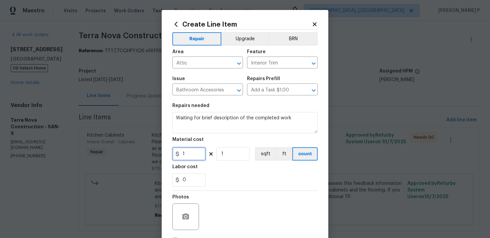
click at [201, 154] on input "1" at bounding box center [188, 154] width 33 height 13
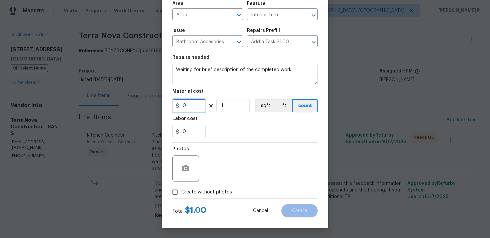
type input "0"
click at [177, 191] on input "Create without photos" at bounding box center [175, 192] width 13 height 13
checkbox input "true"
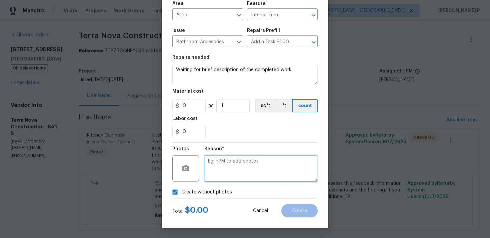
click at [244, 178] on textarea at bounding box center [260, 169] width 113 height 27
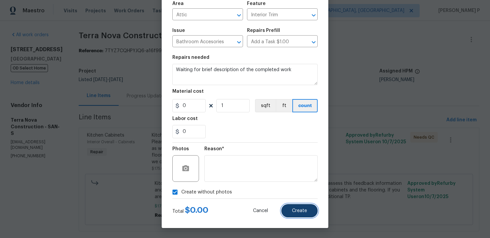
click at [300, 215] on button "Create" at bounding box center [299, 211] width 36 height 13
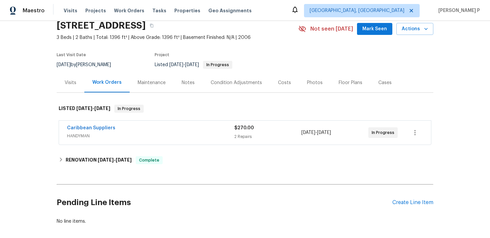
scroll to position [29, 0]
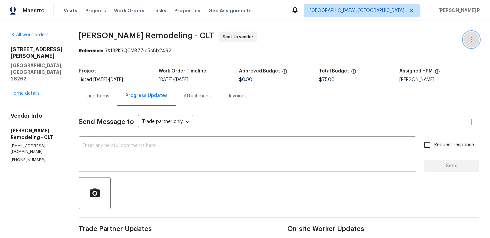
click at [475, 37] on button "button" at bounding box center [471, 40] width 16 height 16
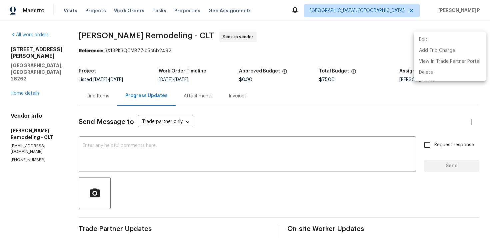
click at [425, 40] on li "Edit" at bounding box center [449, 39] width 72 height 11
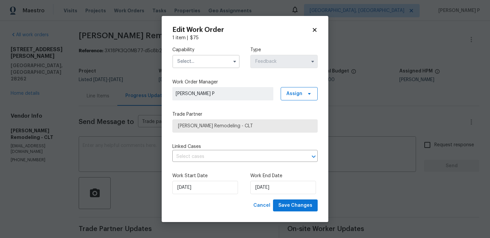
click at [221, 58] on input "text" at bounding box center [205, 61] width 67 height 13
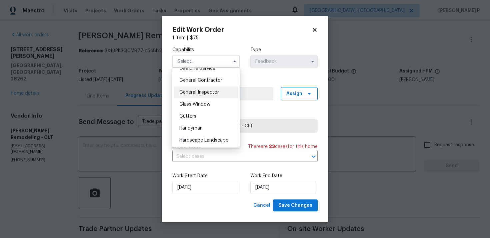
scroll to position [336, 0]
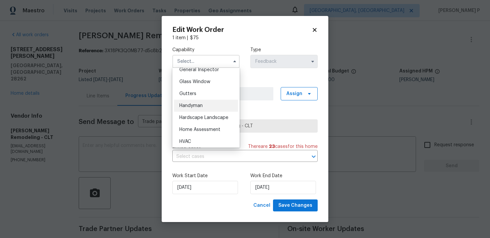
click at [191, 110] on div "Handyman" at bounding box center [206, 106] width 64 height 12
type input "Handyman"
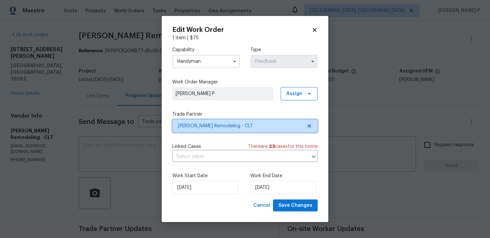
click at [201, 124] on span "[PERSON_NAME] Remodeling - CLT" at bounding box center [240, 126] width 124 height 7
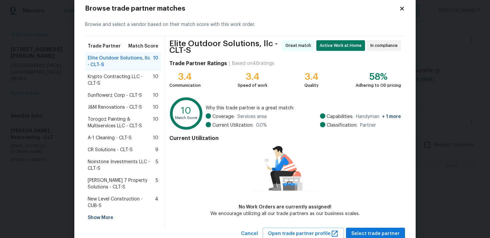
scroll to position [0, 0]
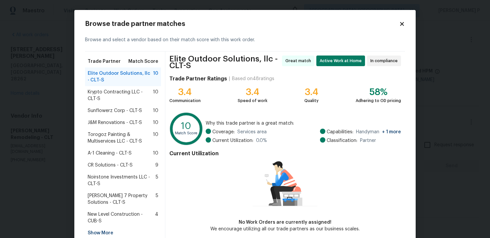
click at [400, 23] on icon at bounding box center [402, 24] width 4 height 4
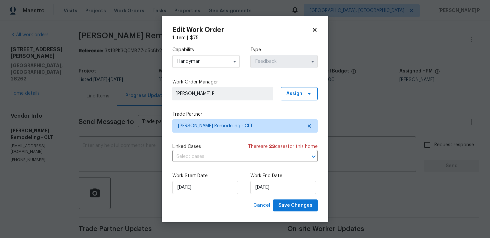
click at [315, 29] on icon at bounding box center [314, 30] width 4 height 4
